Goal: Entertainment & Leisure: Consume media (video, audio)

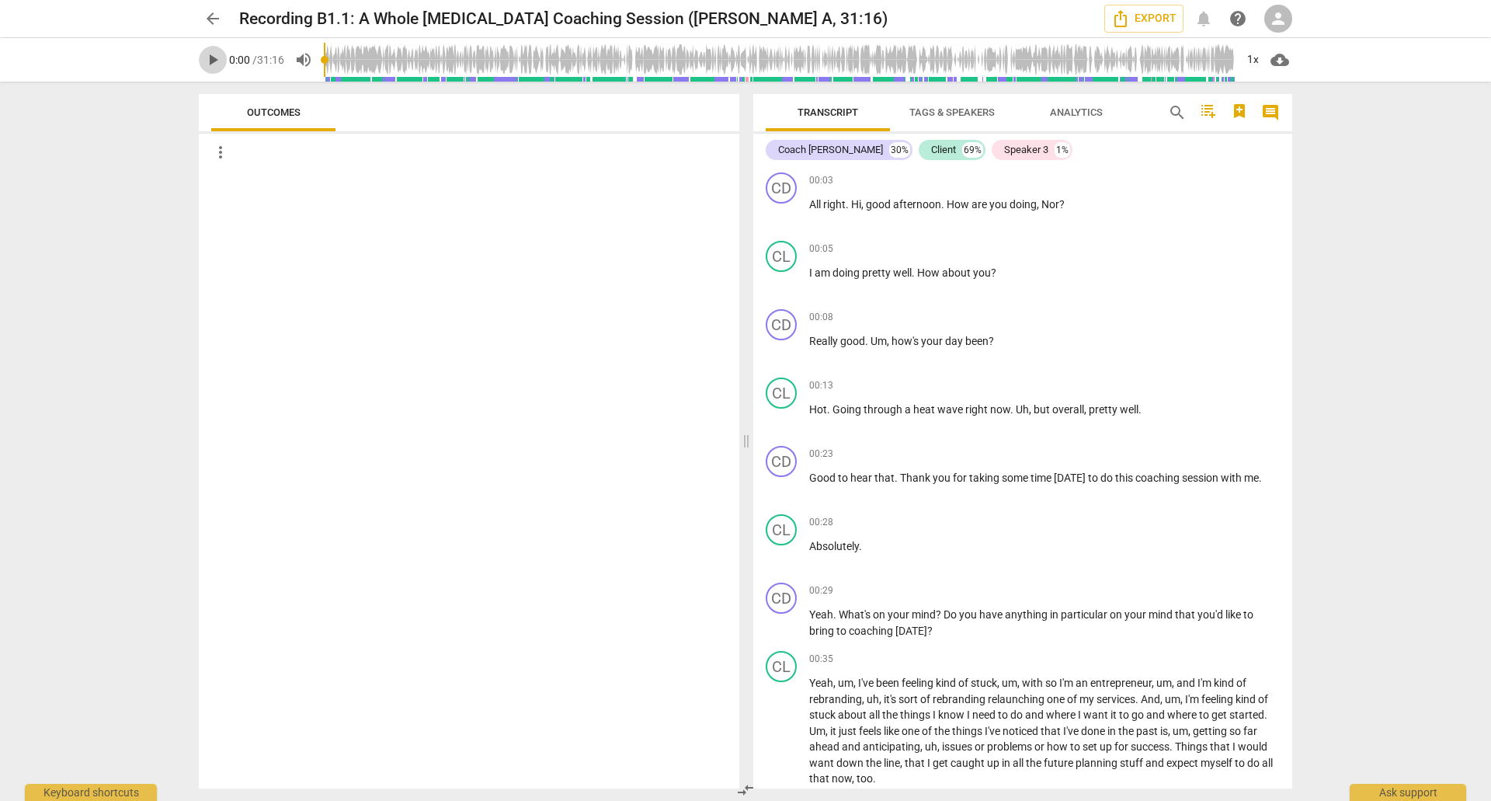
click at [214, 63] on span "play_arrow" at bounding box center [212, 59] width 19 height 19
click at [215, 61] on span "pause" at bounding box center [212, 59] width 19 height 19
click at [215, 61] on span "play_arrow" at bounding box center [212, 59] width 19 height 19
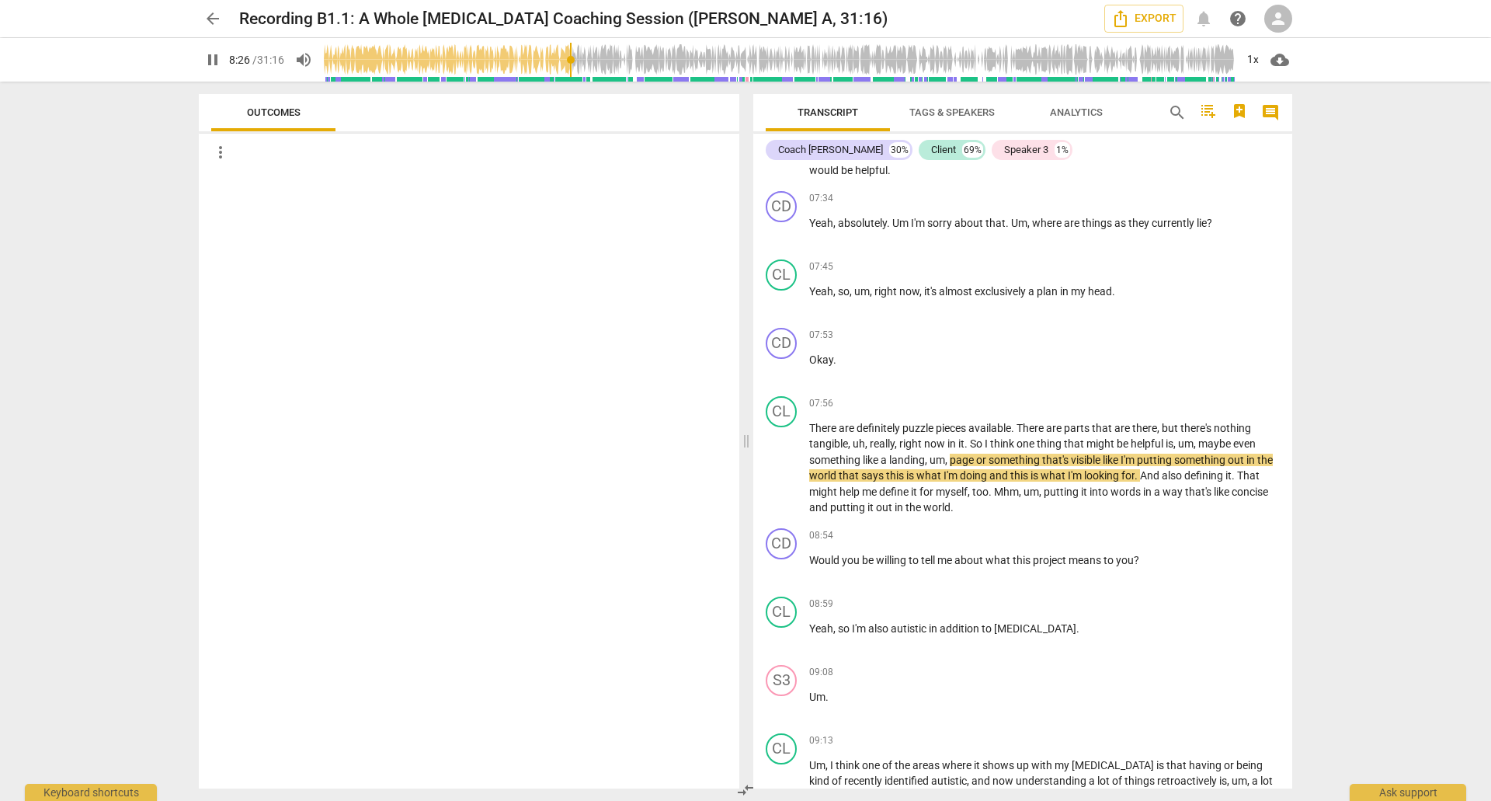
scroll to position [2504, 0]
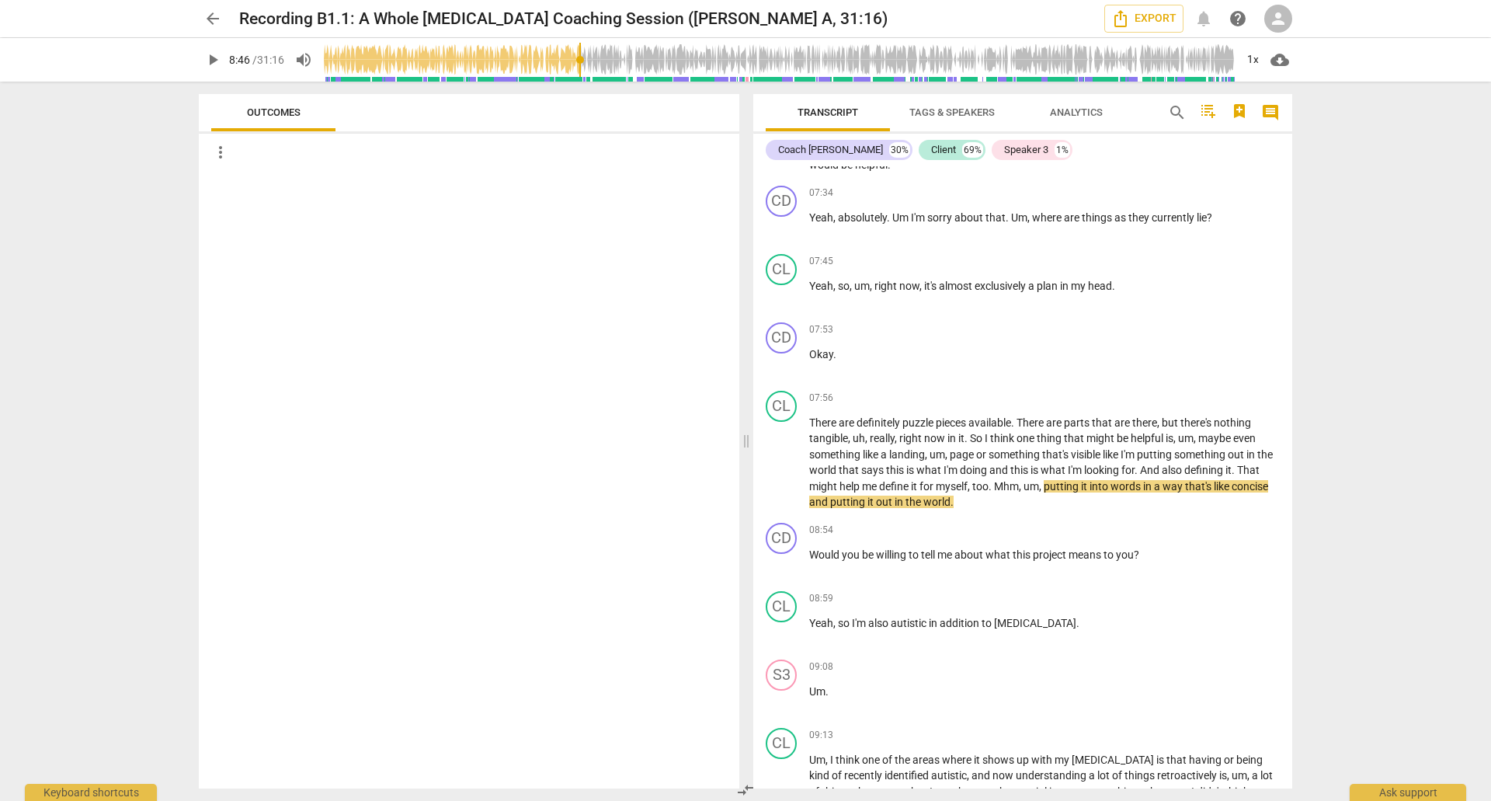
click at [211, 60] on span "play_arrow" at bounding box center [212, 59] width 19 height 19
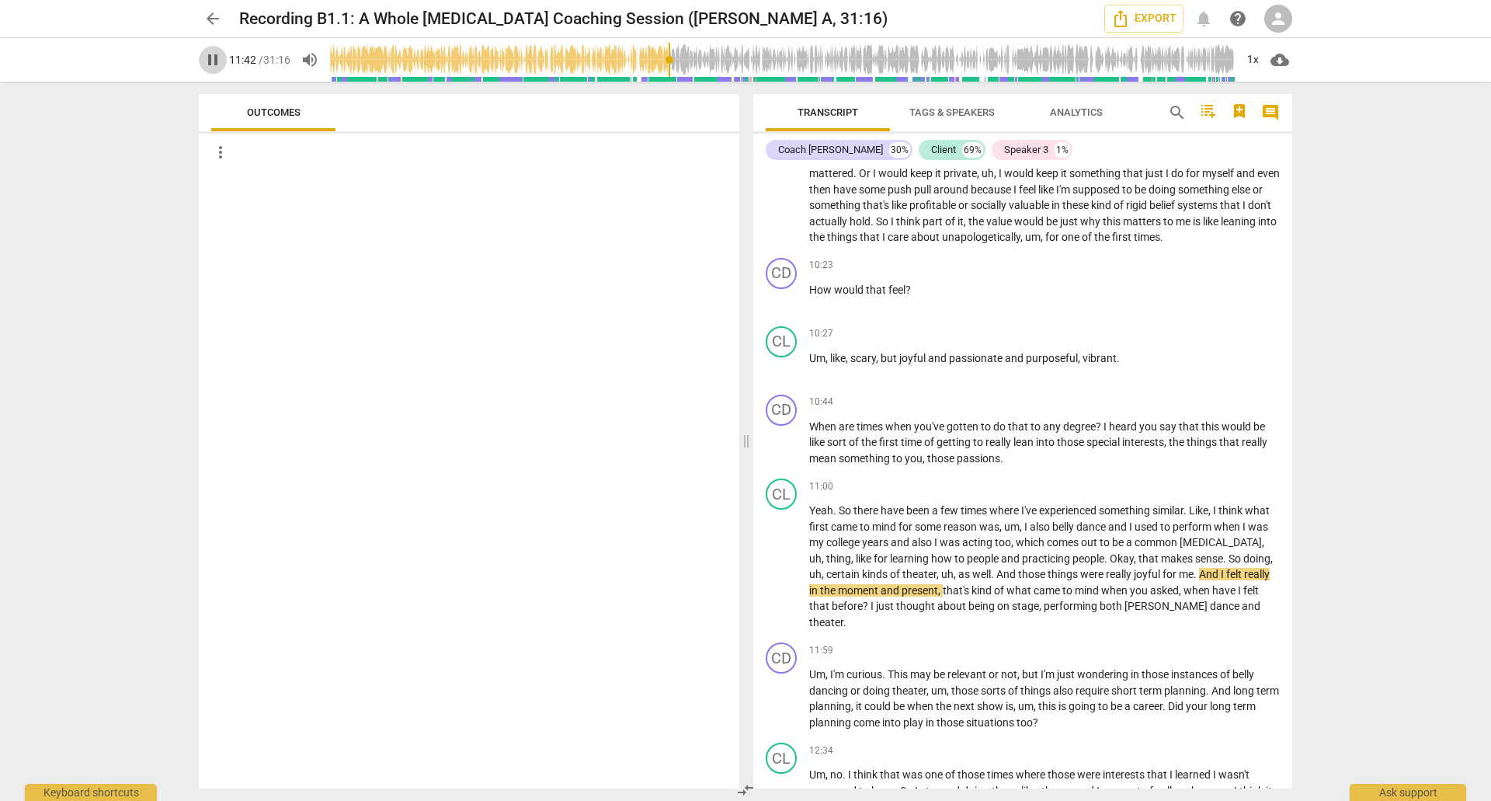
click at [216, 65] on span "pause" at bounding box center [212, 59] width 19 height 19
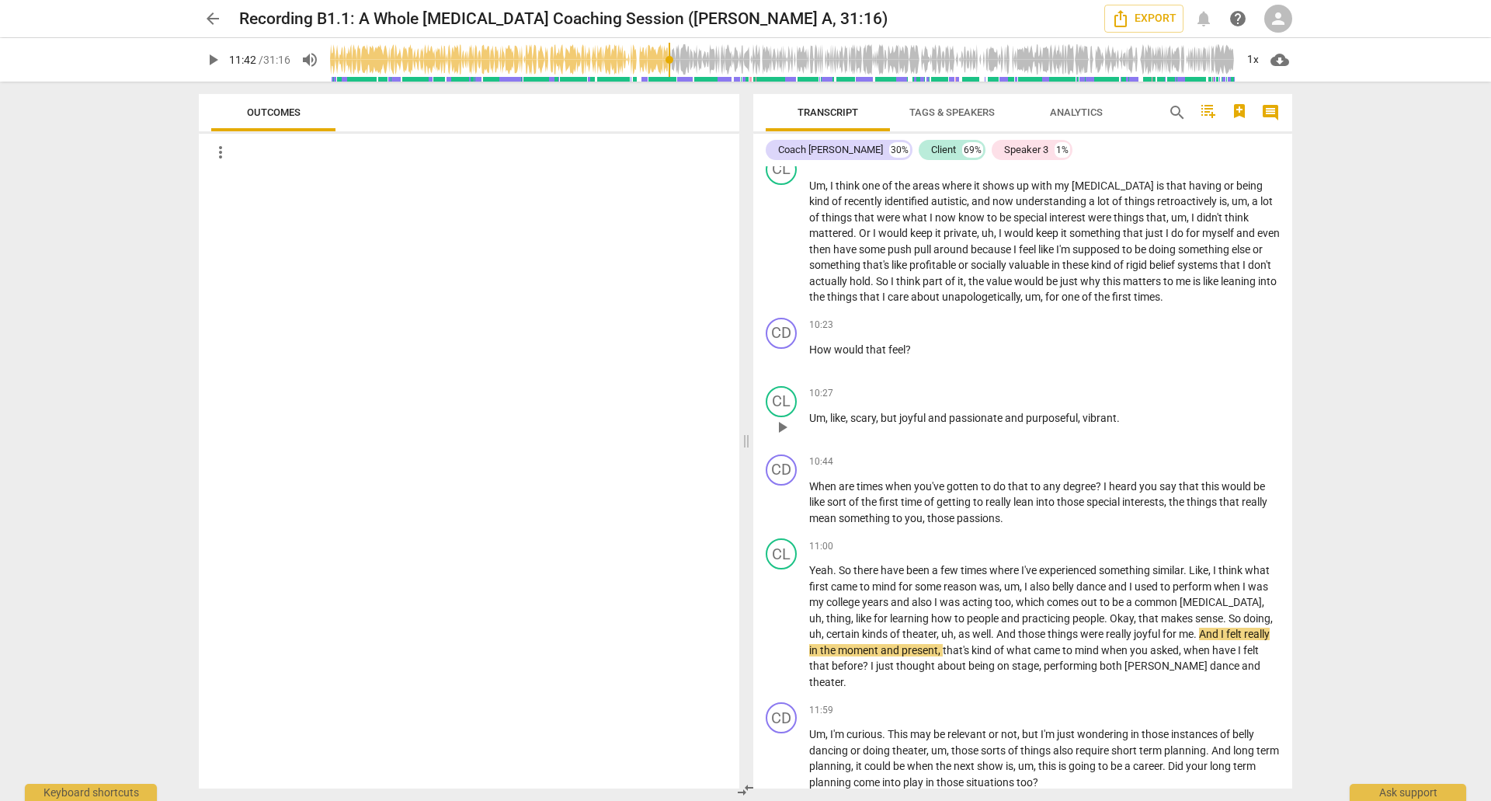
scroll to position [3080, 0]
drag, startPoint x: 672, startPoint y: 59, endPoint x: 564, endPoint y: 64, distance: 108.1
click at [564, 64] on input "range" at bounding box center [779, 60] width 911 height 50
click at [210, 63] on span "play_arrow" at bounding box center [212, 59] width 19 height 19
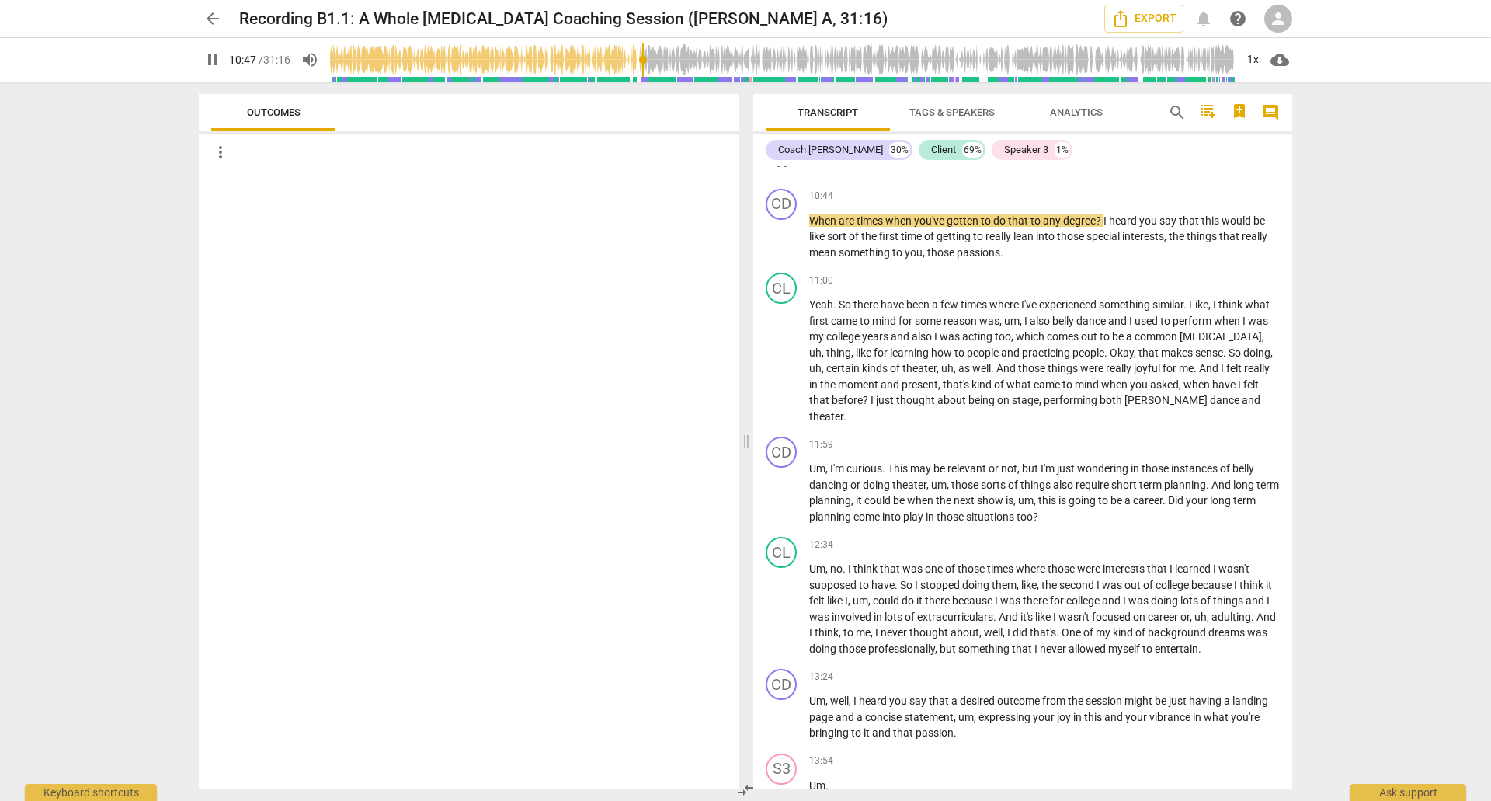
scroll to position [3344, 0]
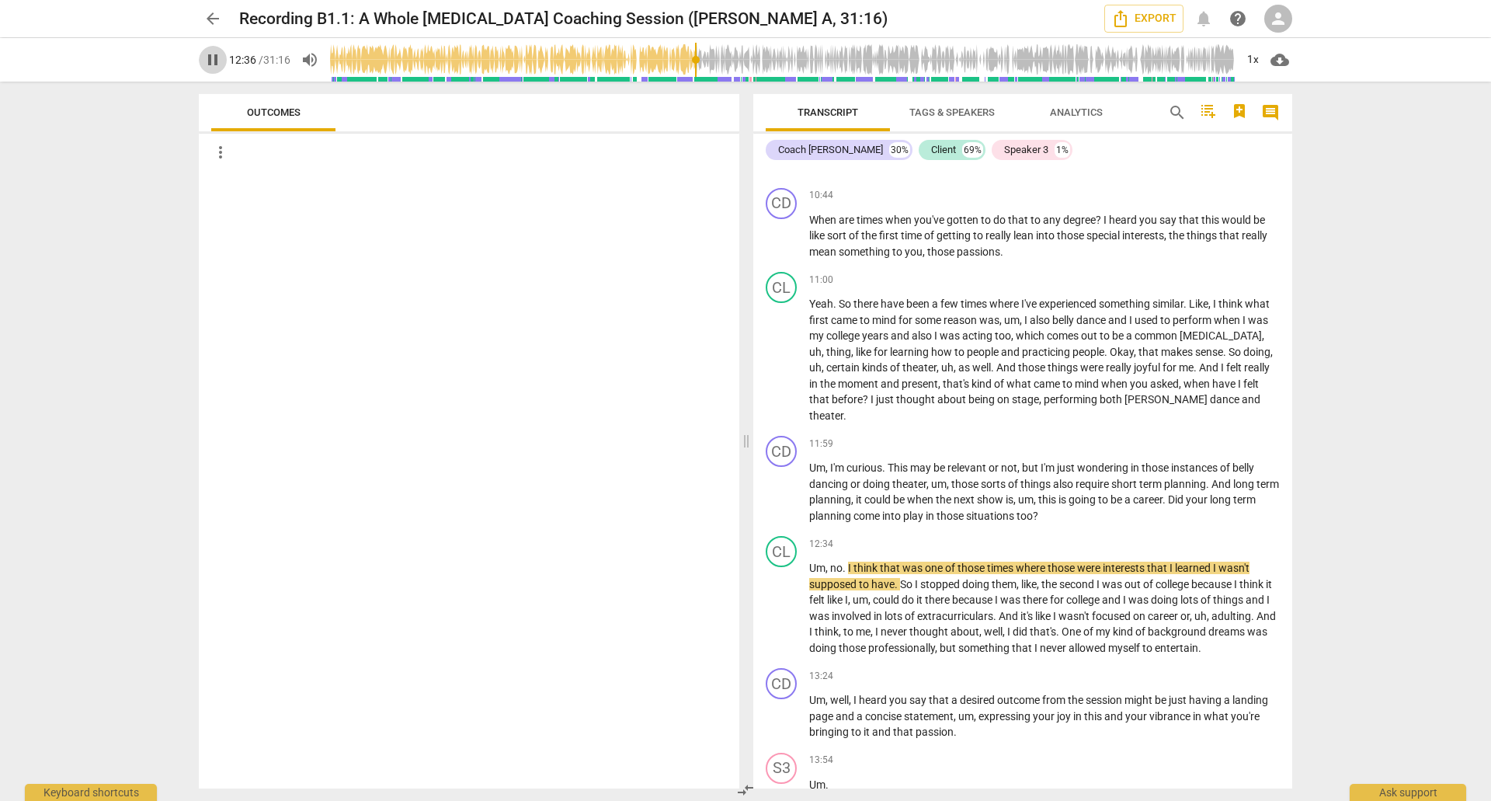
click at [211, 58] on span "pause" at bounding box center [212, 59] width 19 height 19
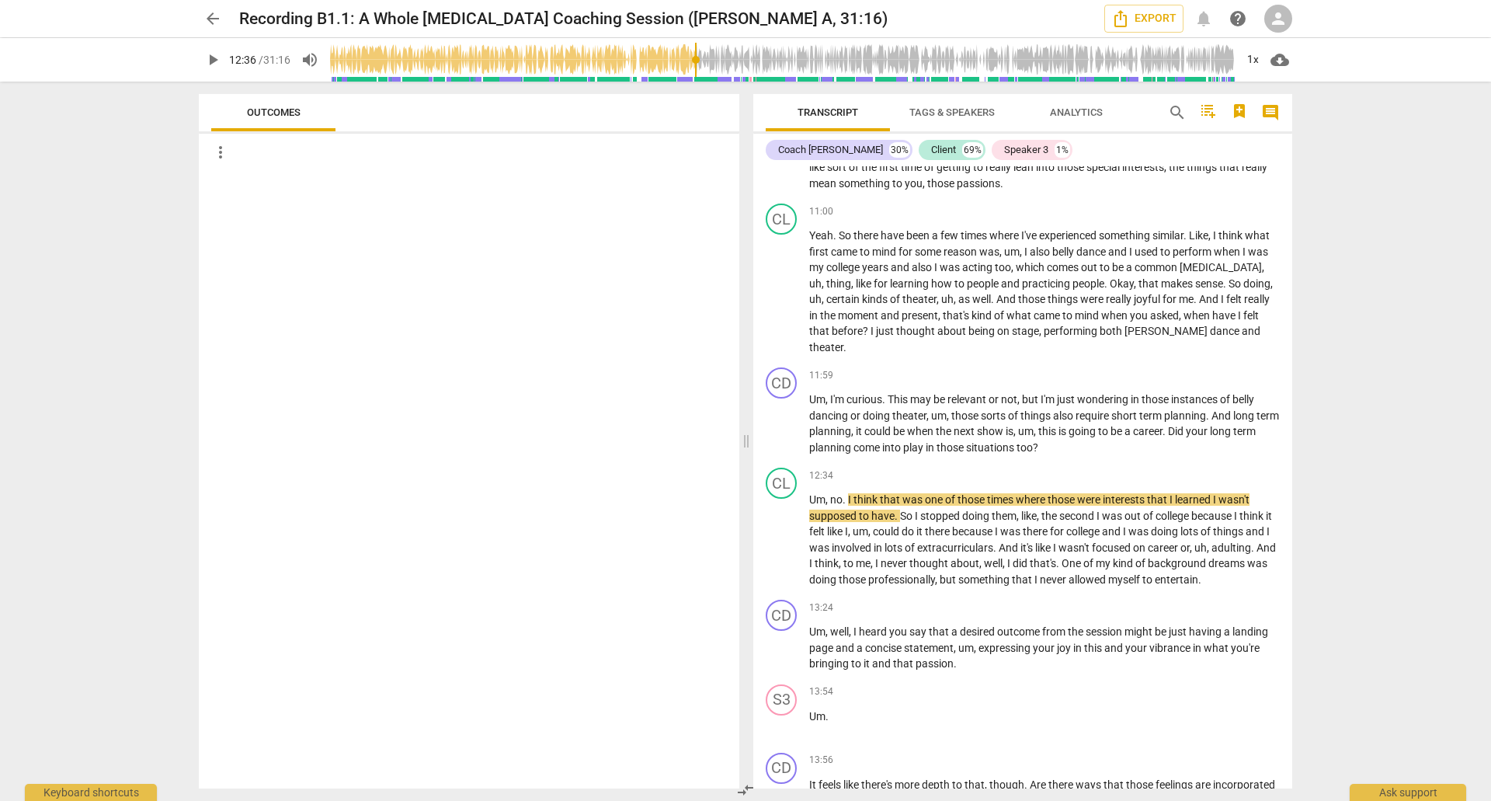
scroll to position [3414, 0]
click at [212, 61] on span "play_arrow" at bounding box center [212, 59] width 19 height 19
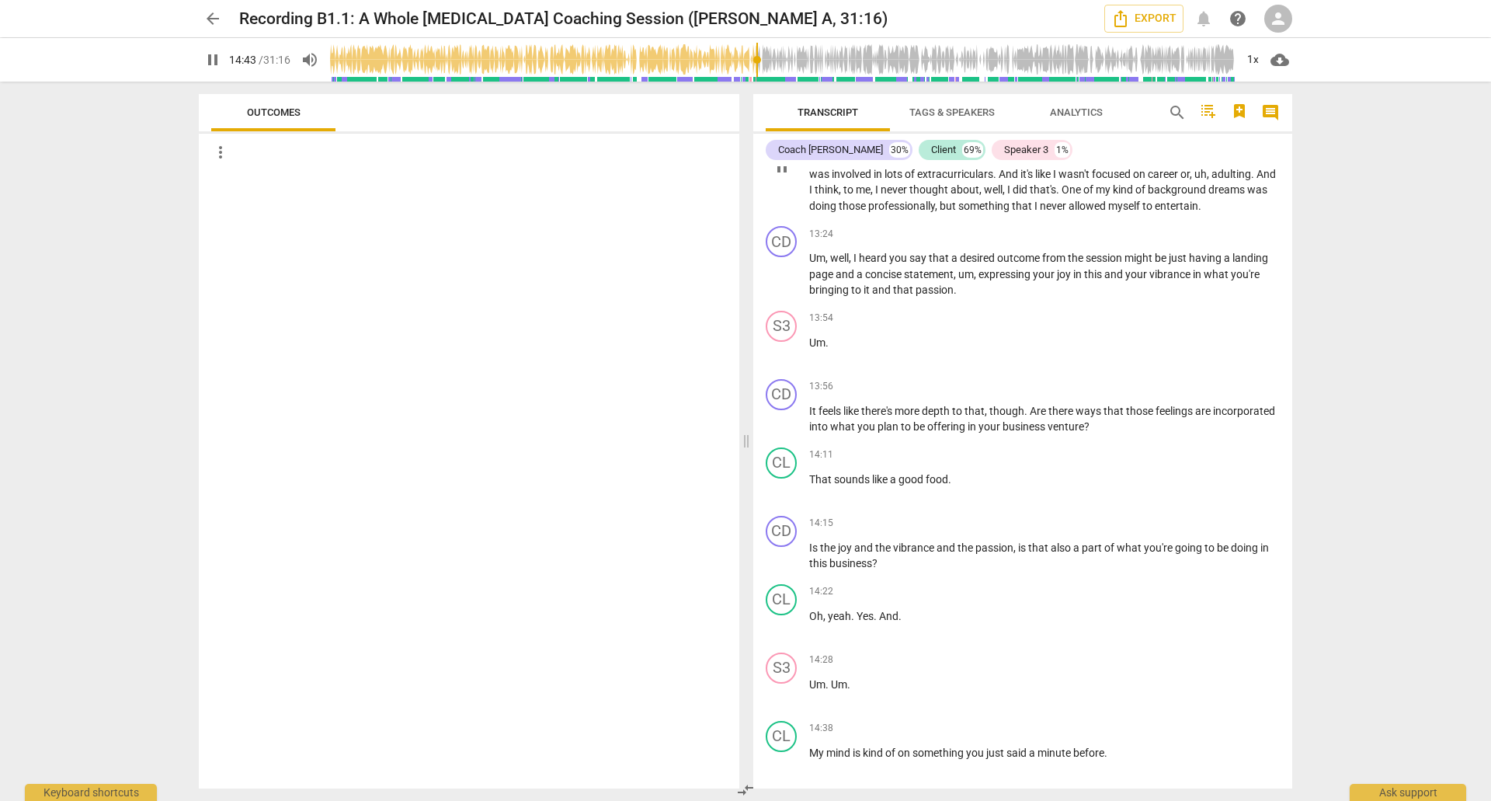
scroll to position [4502, 0]
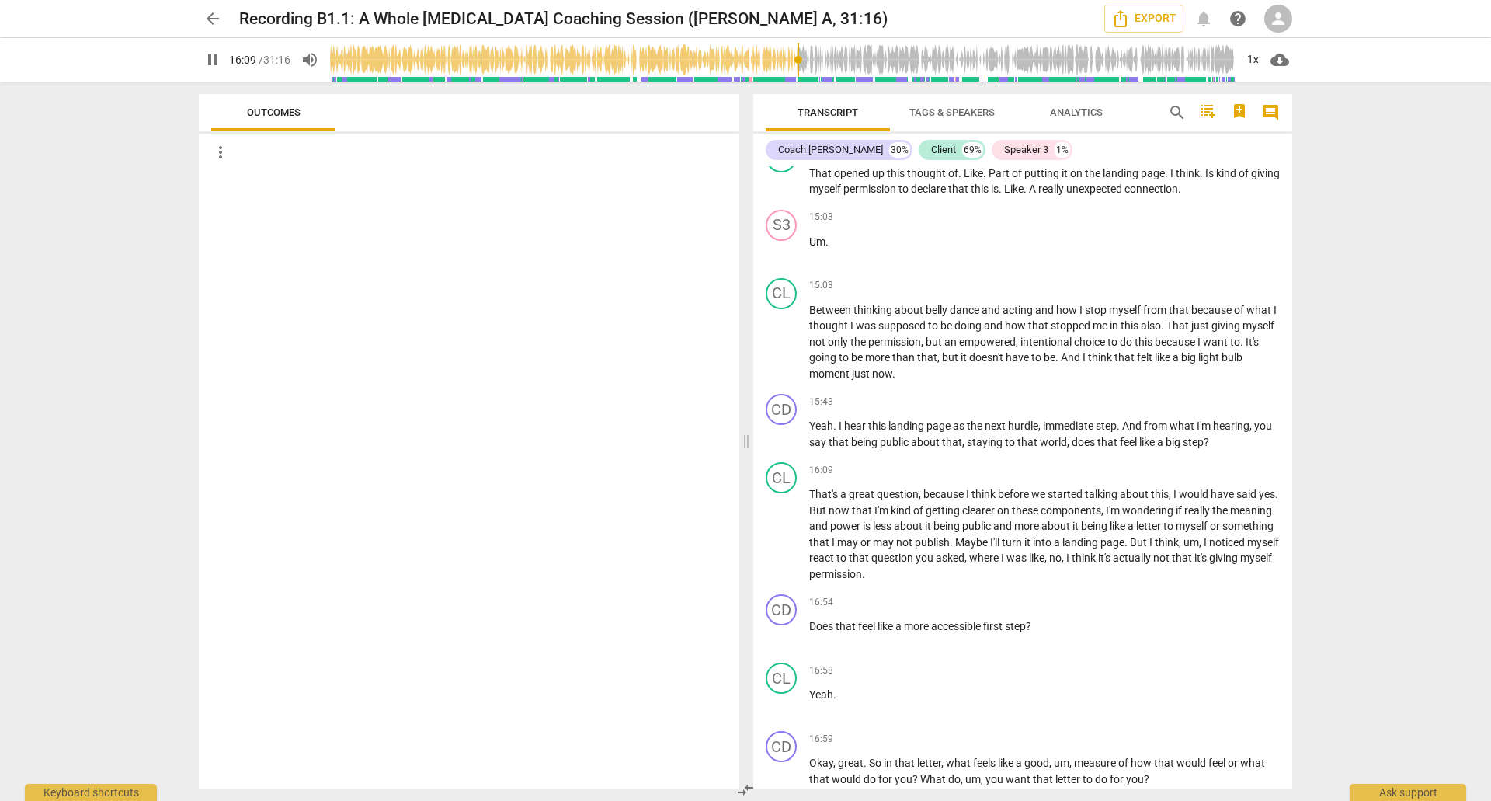
click at [213, 58] on span "pause" at bounding box center [212, 59] width 19 height 19
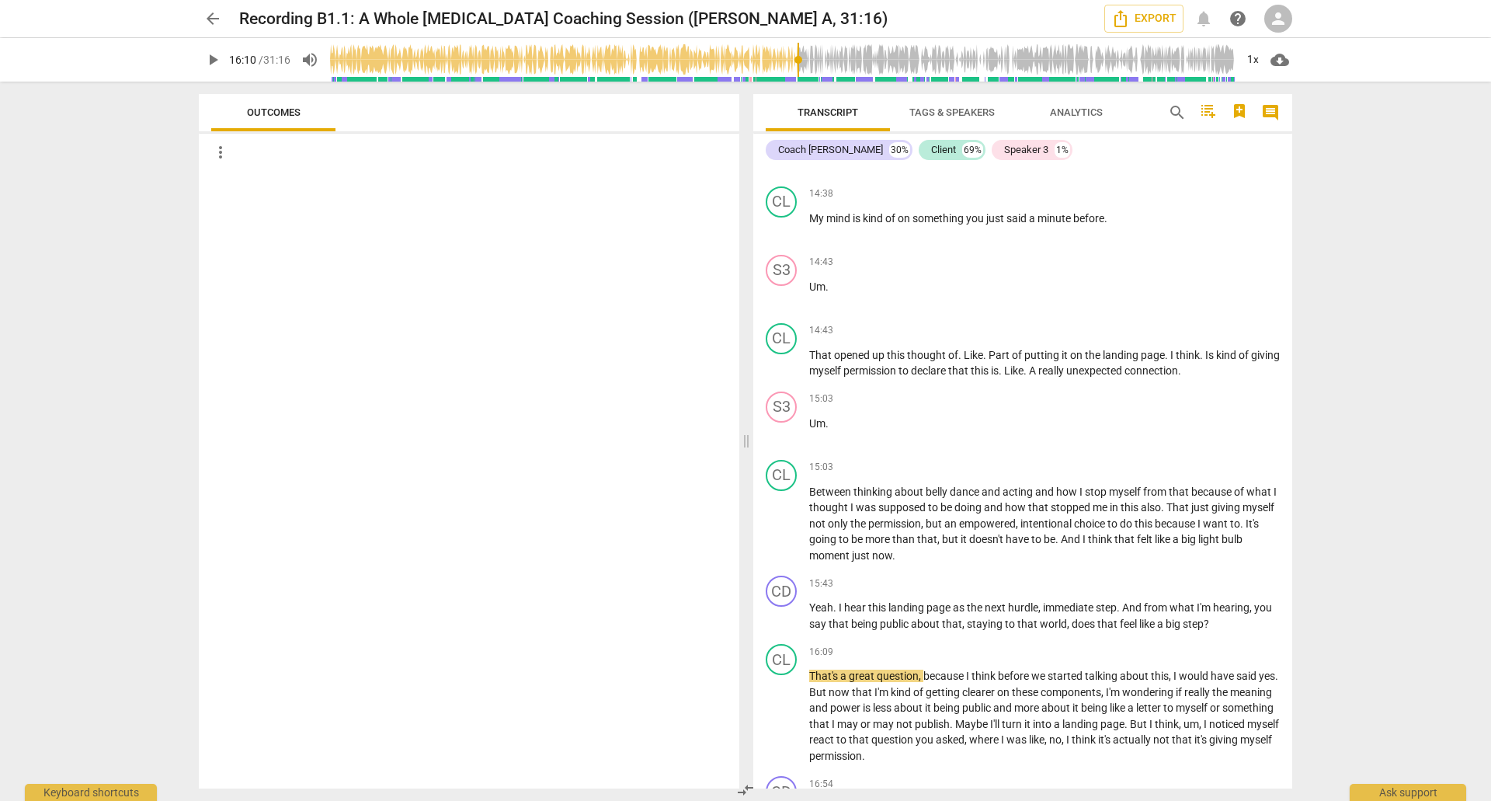
scroll to position [4353, 0]
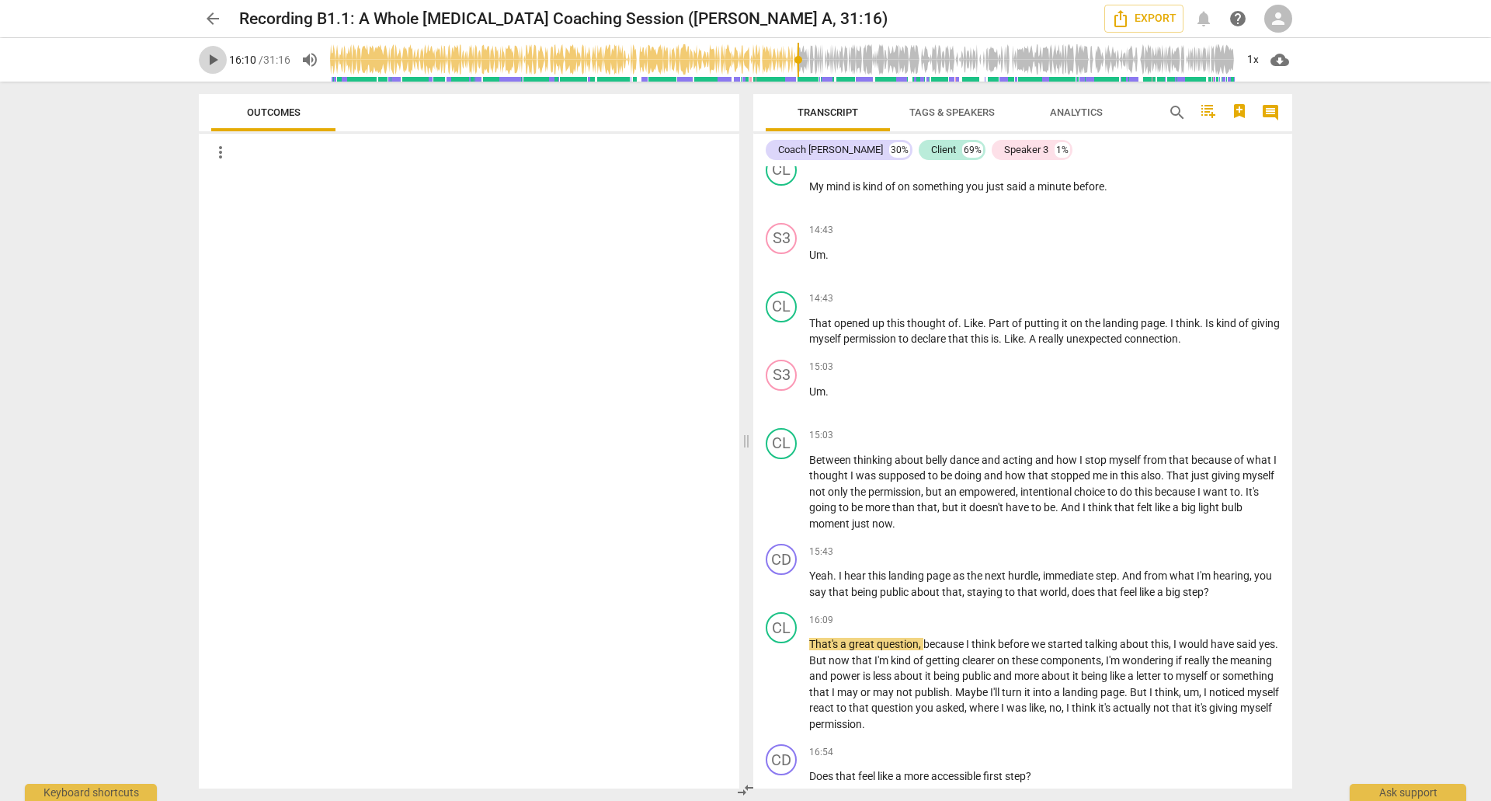
click at [213, 59] on span "play_arrow" at bounding box center [212, 59] width 19 height 19
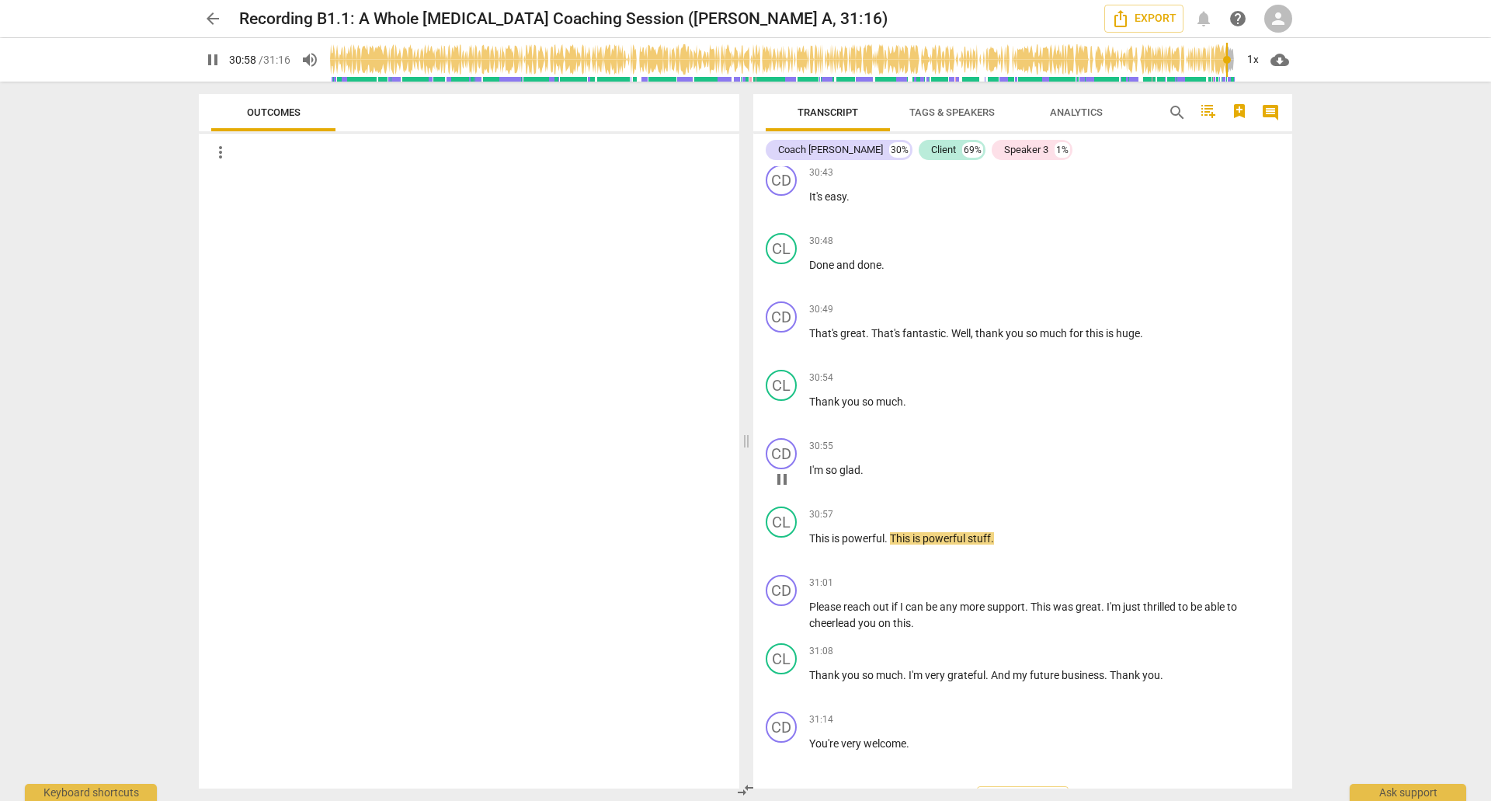
scroll to position [10189, 0]
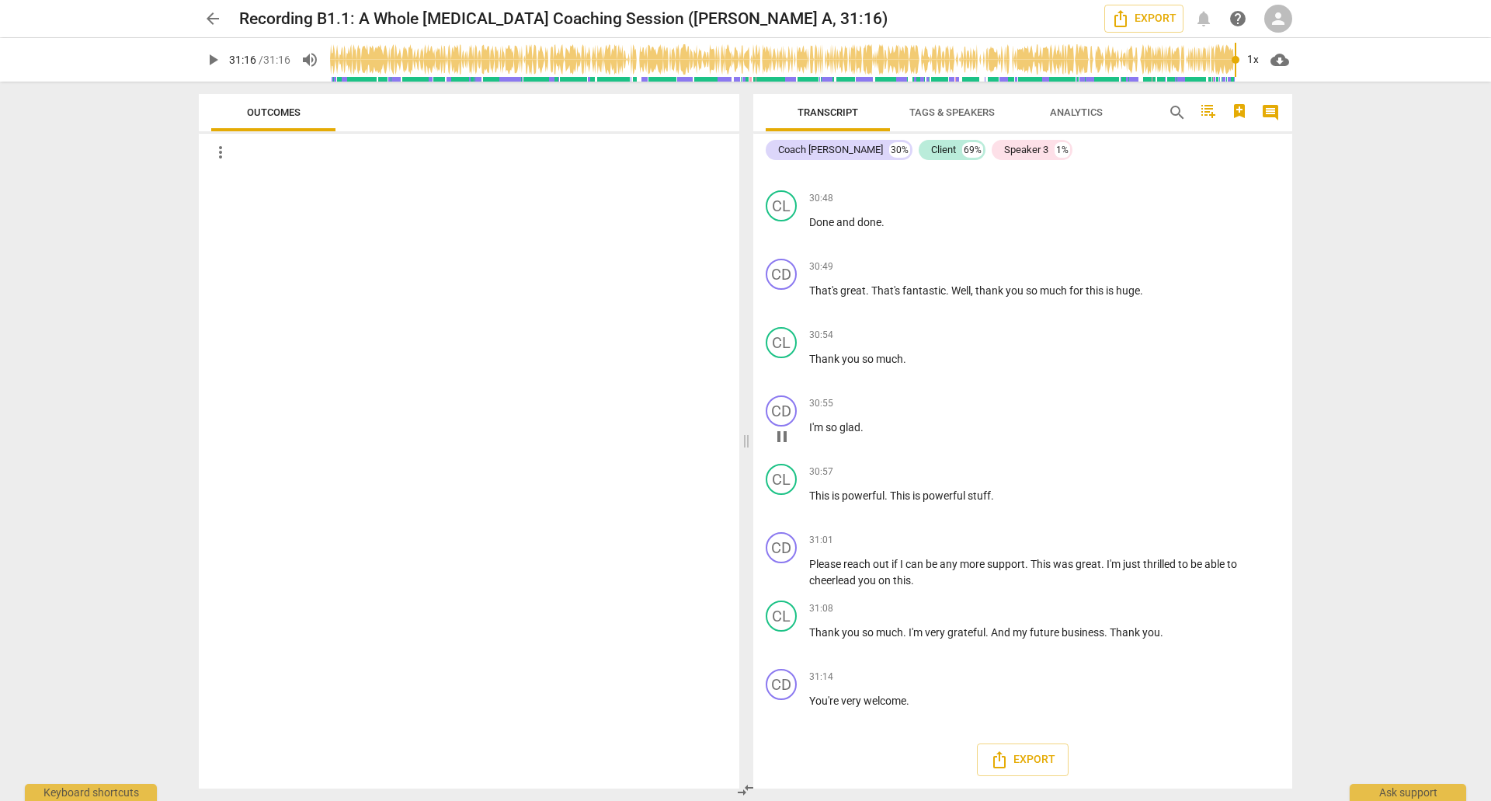
type input "1876"
